Goal: Find specific page/section: Find specific page/section

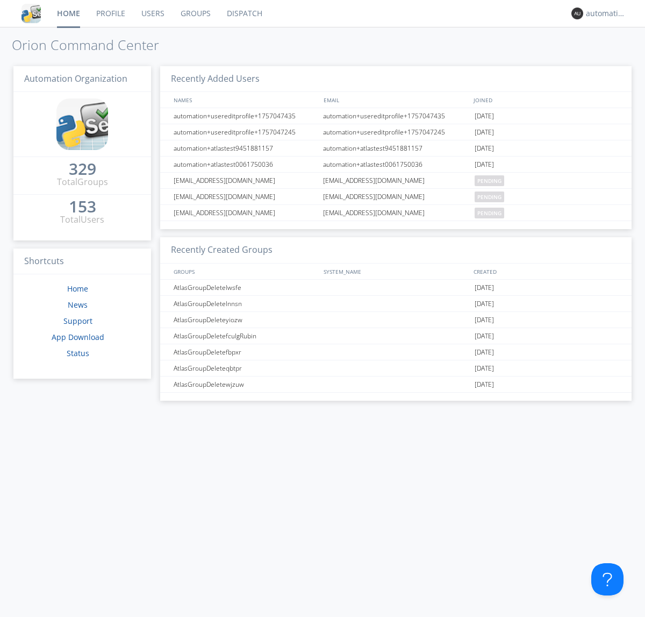
click at [244, 13] on link "Dispatch" at bounding box center [245, 13] width 52 height 27
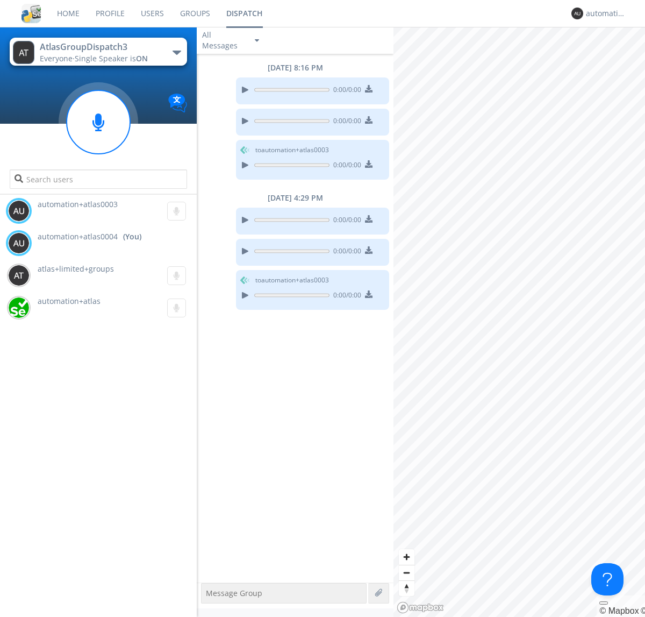
click at [176, 52] on div "button" at bounding box center [177, 53] width 9 height 4
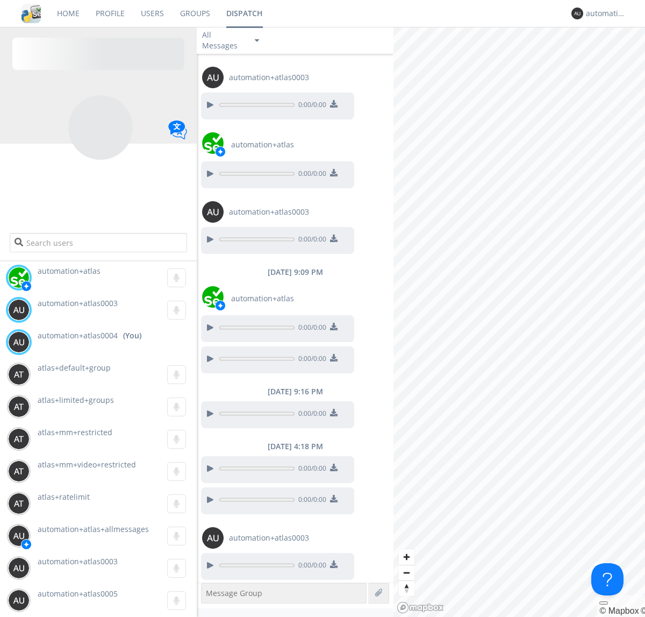
scroll to position [85, 0]
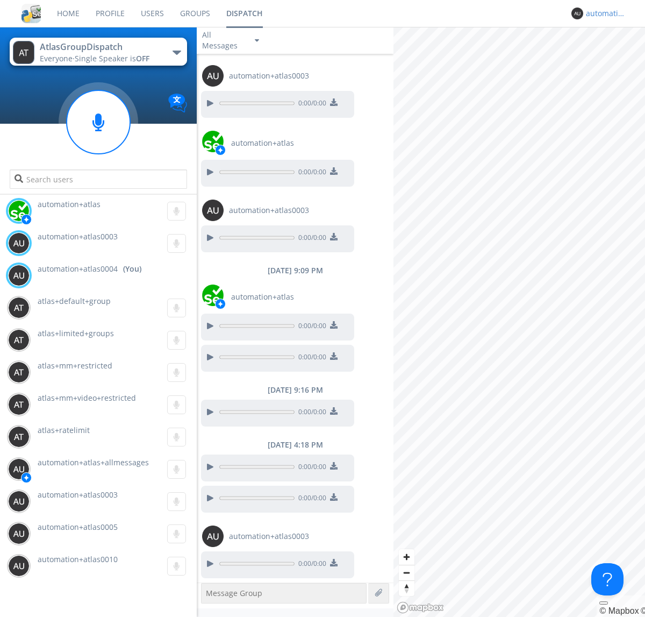
click at [603, 13] on div "automation+atlas0004" at bounding box center [606, 13] width 40 height 11
